Goal: Navigation & Orientation: Find specific page/section

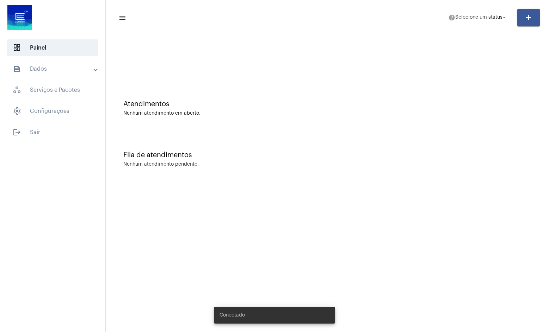
click at [35, 68] on mat-panel-title "text_snippet_outlined Dados" at bounding box center [53, 69] width 81 height 8
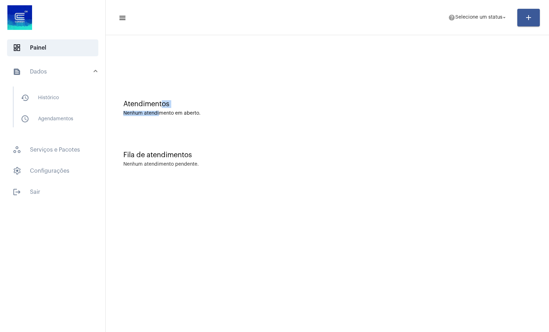
click at [161, 111] on div "Atendimentos Nenhum atendimento em aberto." at bounding box center [327, 108] width 408 height 16
click at [112, 20] on mat-toolbar-row "menu help Selecione um status arrow_drop_down add" at bounding box center [327, 17] width 443 height 23
click at [120, 19] on mat-icon "menu" at bounding box center [121, 18] width 7 height 8
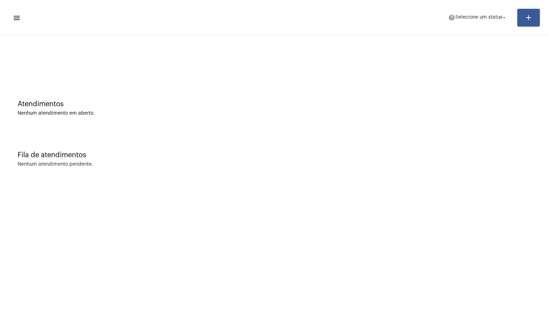
click at [22, 15] on mat-toolbar-row "menu help Selecione um status arrow_drop_down add" at bounding box center [274, 17] width 549 height 23
click at [19, 18] on mat-icon "menu" at bounding box center [16, 18] width 7 height 8
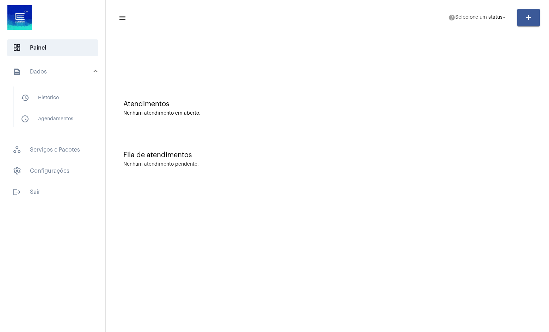
click at [15, 19] on img at bounding box center [20, 18] width 28 height 28
click at [40, 95] on span "history_outlined Histórico" at bounding box center [52, 97] width 74 height 17
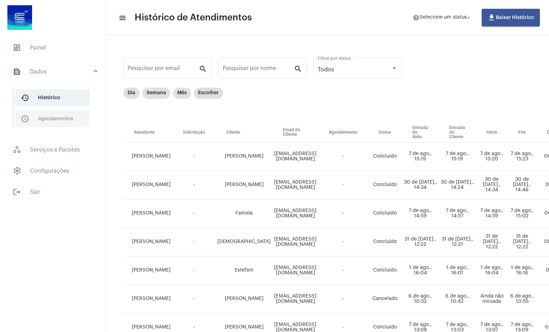
click at [47, 121] on span "schedule_outlined Agendamentos" at bounding box center [52, 119] width 74 height 17
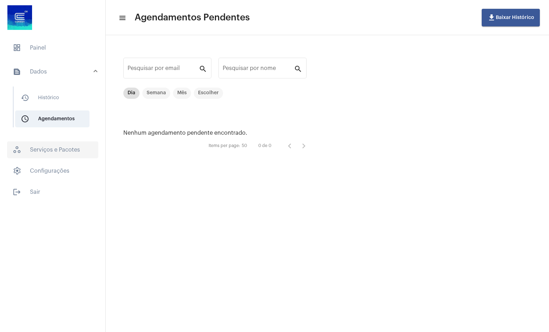
click at [33, 152] on span "workspaces_outlined Serviços e Pacotes" at bounding box center [52, 150] width 91 height 17
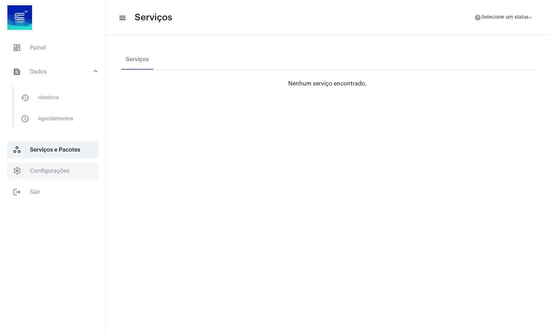
click at [73, 177] on span "settings Configurações" at bounding box center [52, 171] width 91 height 17
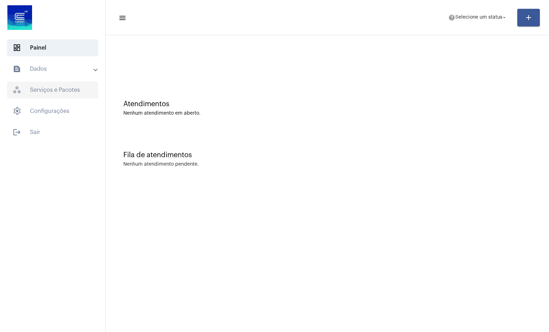
click at [63, 89] on span "workspaces_outlined Serviços e Pacotes" at bounding box center [52, 90] width 91 height 17
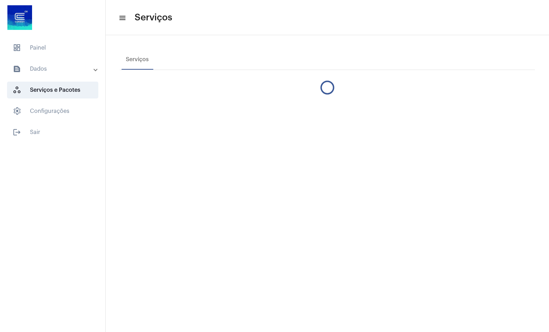
click at [69, 68] on mat-panel-title "text_snippet_outlined Dados" at bounding box center [53, 69] width 81 height 8
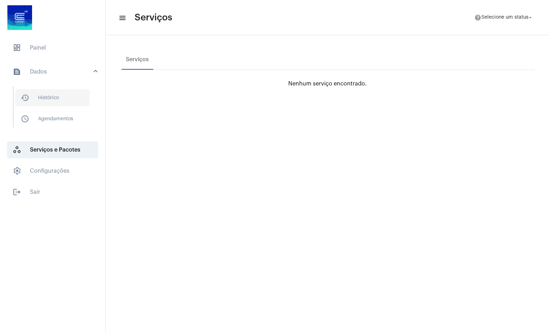
click at [53, 96] on span "history_outlined Histórico" at bounding box center [52, 97] width 74 height 17
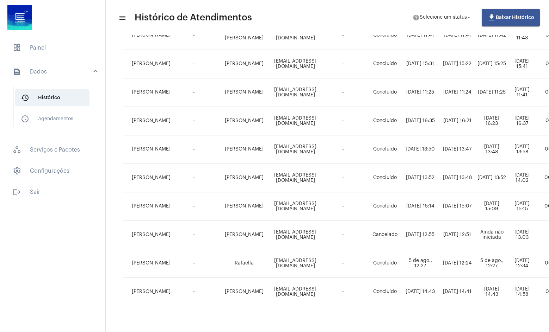
scroll to position [423, 0]
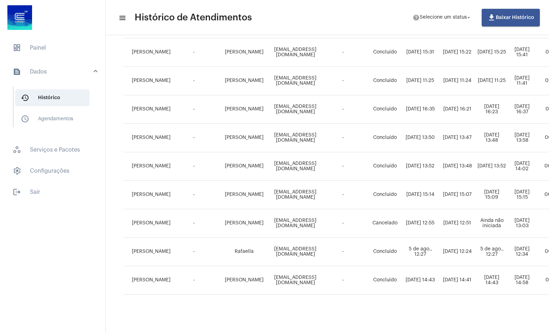
click at [522, 328] on mat-sidenav-content "menu Histórico de Atendimentos help Selecione um status arrow_drop_down file_do…" at bounding box center [327, 166] width 443 height 332
drag, startPoint x: 442, startPoint y: 325, endPoint x: 441, endPoint y: 329, distance: 4.3
click at [441, 329] on mat-sidenav-content "menu Histórico de Atendimentos help Selecione um status arrow_drop_down file_do…" at bounding box center [327, 166] width 443 height 332
